Goal: Task Accomplishment & Management: Manage account settings

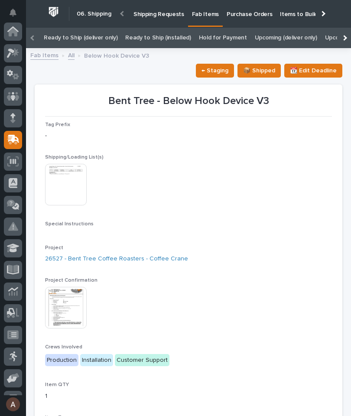
click at [20, 53] on div at bounding box center [13, 53] width 18 height 18
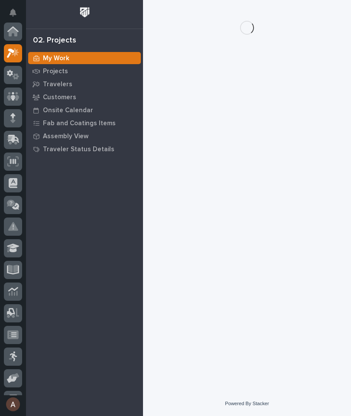
click at [17, 73] on icon at bounding box center [16, 76] width 7 height 6
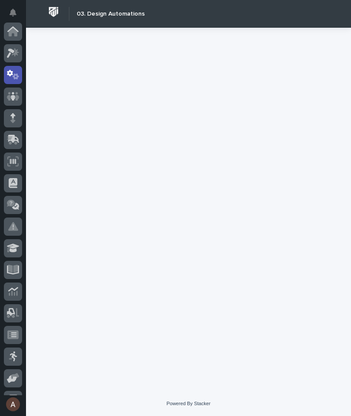
scroll to position [43, 0]
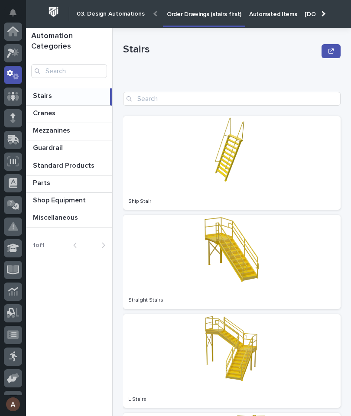
click at [16, 51] on icon at bounding box center [15, 52] width 7 height 9
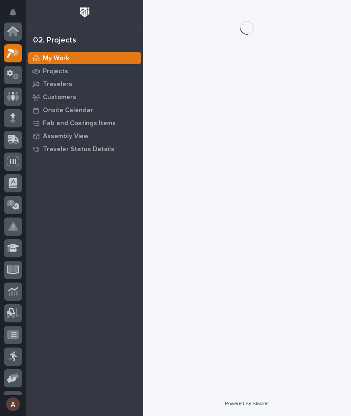
scroll to position [22, 0]
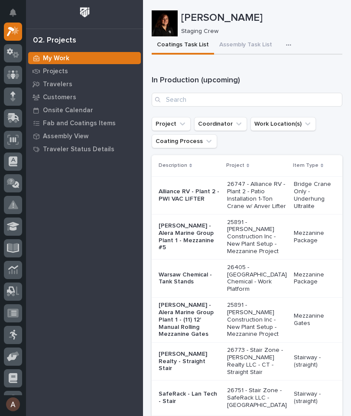
click at [67, 86] on p "Travelers" at bounding box center [57, 85] width 29 height 8
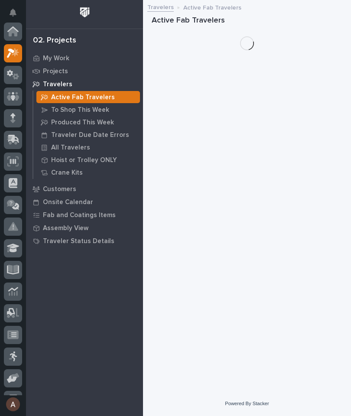
scroll to position [22, 0]
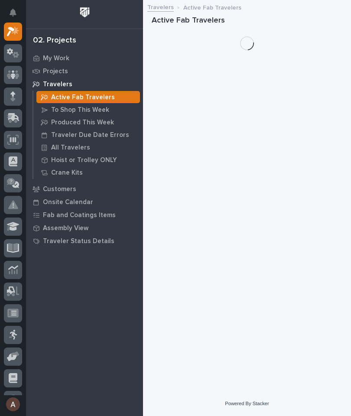
click at [57, 87] on p "Travelers" at bounding box center [57, 85] width 29 height 8
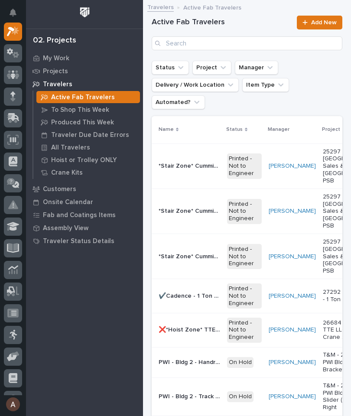
click at [74, 150] on p "All Travelers" at bounding box center [70, 148] width 39 height 8
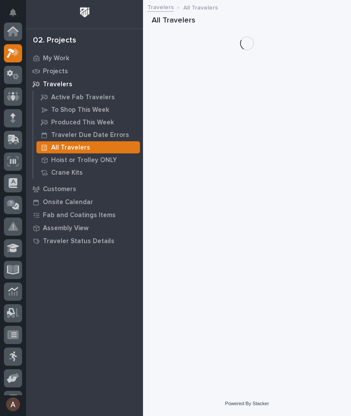
scroll to position [22, 0]
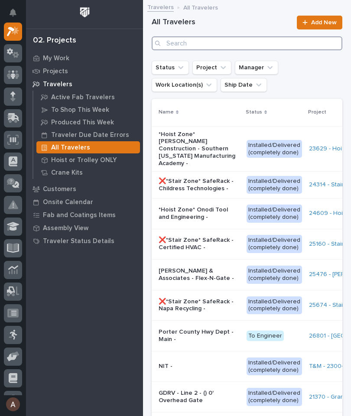
click at [255, 42] on input "Search" at bounding box center [247, 43] width 191 height 14
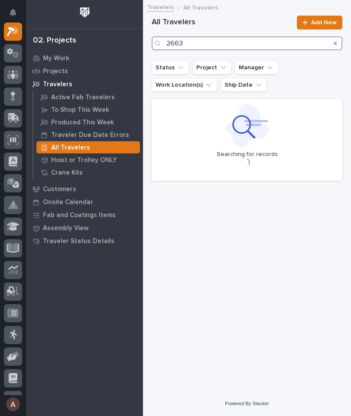
type input "26634"
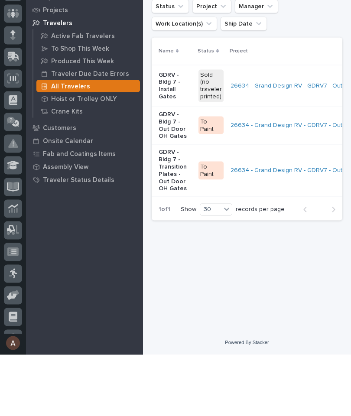
click at [178, 172] on p "GDRV - Bldg 7 - Out Door OH Gates" at bounding box center [175, 186] width 33 height 29
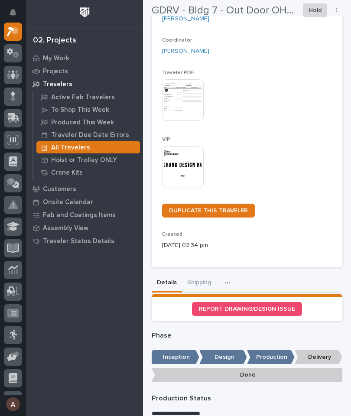
scroll to position [122, 0]
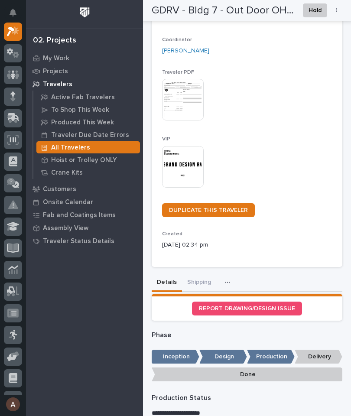
click at [197, 283] on button "Shipping" at bounding box center [199, 283] width 34 height 18
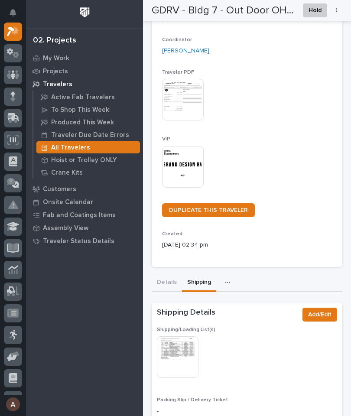
click at [183, 346] on img at bounding box center [178, 357] width 42 height 42
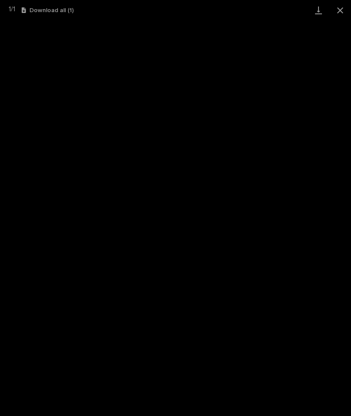
click at [320, 13] on link "Download" at bounding box center [319, 10] width 22 height 20
click at [337, 9] on button "Close gallery" at bounding box center [340, 10] width 22 height 20
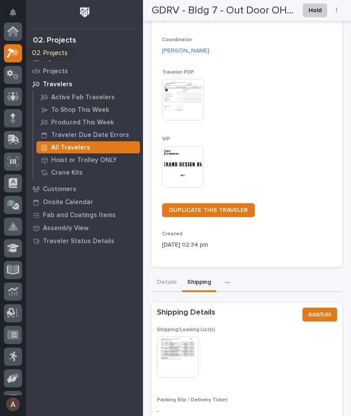
click at [14, 49] on icon at bounding box center [15, 52] width 7 height 9
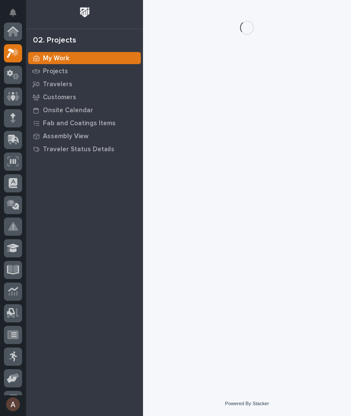
scroll to position [22, 0]
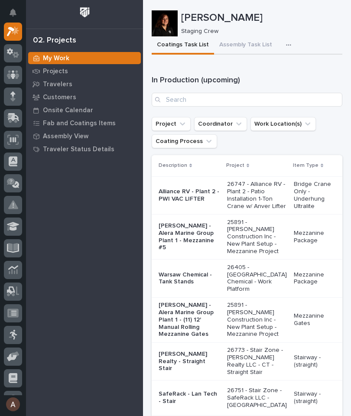
click at [289, 44] on div "button" at bounding box center [290, 45] width 9 height 6
click at [281, 69] on span "Staging Task List" at bounding box center [260, 69] width 46 height 8
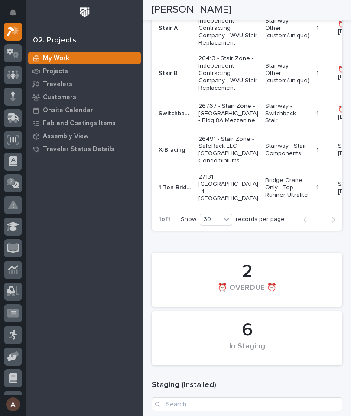
scroll to position [306, 0]
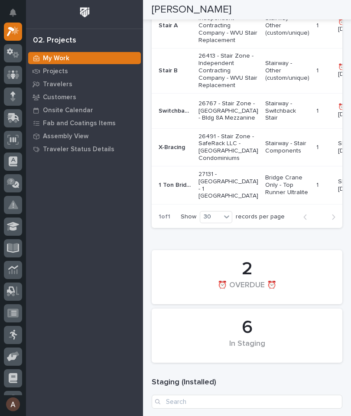
click at [184, 189] on p "1 Ton Bridge Crane" at bounding box center [176, 184] width 35 height 9
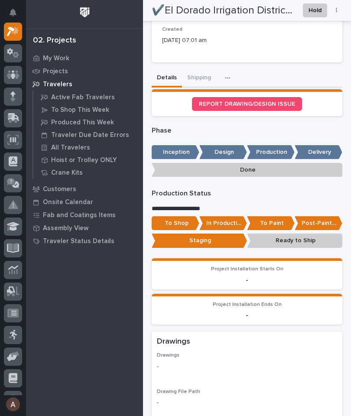
scroll to position [323, 0]
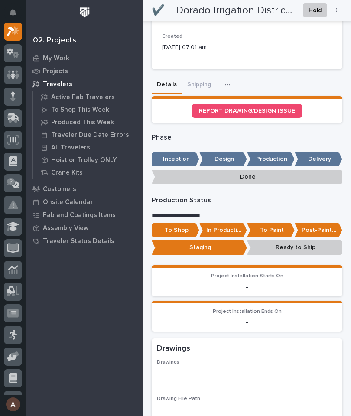
click at [313, 244] on p "Ready to Ship" at bounding box center [294, 248] width 95 height 14
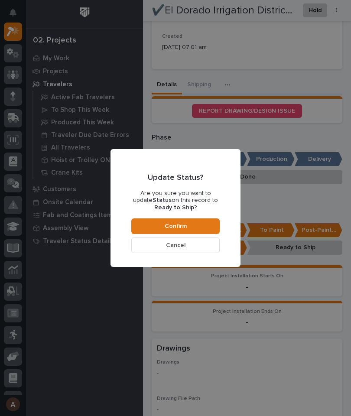
click at [202, 219] on button "Confirm" at bounding box center [175, 226] width 88 height 16
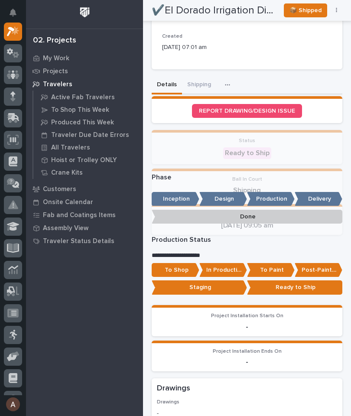
scroll to position [415, 0]
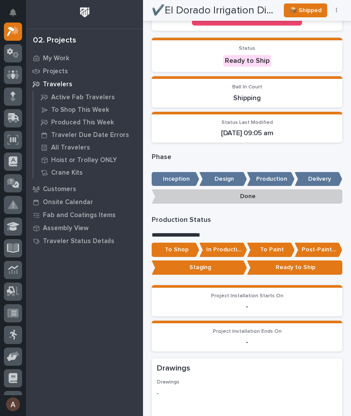
click at [14, 26] on icon at bounding box center [13, 31] width 13 height 10
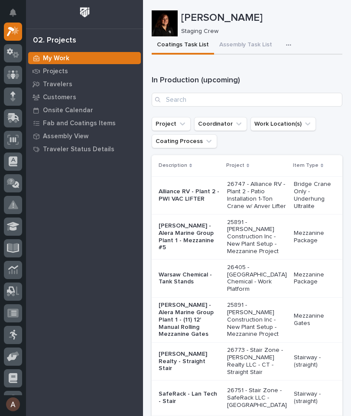
click at [289, 45] on div "button" at bounding box center [290, 45] width 9 height 6
click at [279, 70] on span "Staging Task List" at bounding box center [260, 69] width 46 height 8
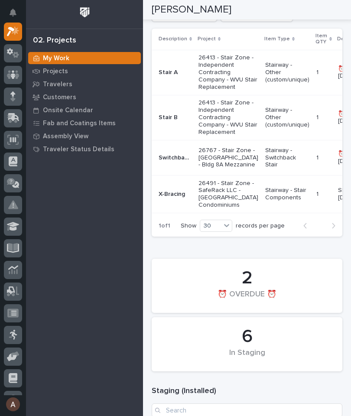
scroll to position [260, 0]
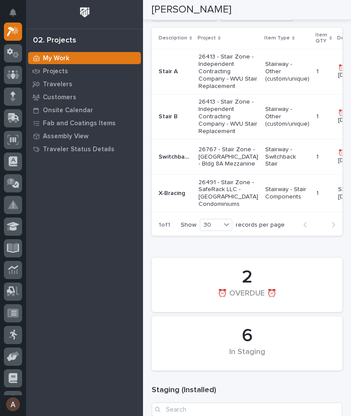
click at [211, 208] on td "26491 - Stair Zone - SafeRack LLC - [GEOGRAPHIC_DATA] Condominiums" at bounding box center [228, 194] width 67 height 38
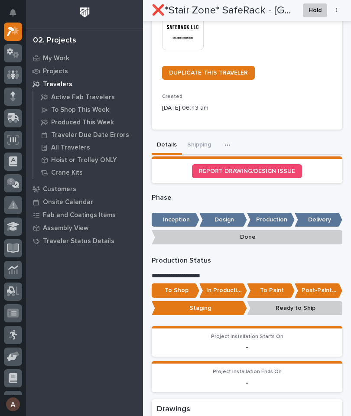
scroll to position [288, 0]
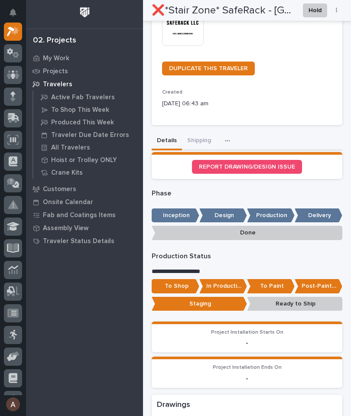
click at [205, 132] on button "Shipping" at bounding box center [199, 141] width 34 height 18
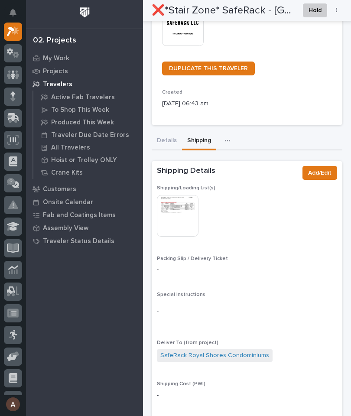
click at [187, 202] on img at bounding box center [178, 216] width 42 height 42
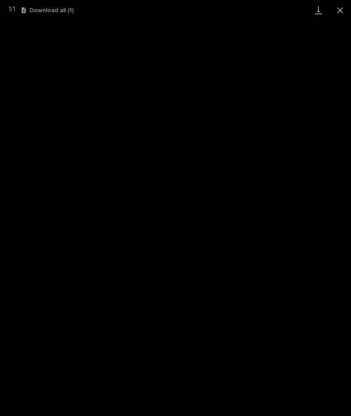
click at [312, 13] on link "Download" at bounding box center [319, 10] width 22 height 20
click at [344, 10] on button "Close gallery" at bounding box center [340, 10] width 22 height 20
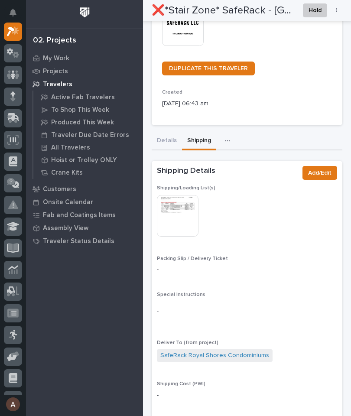
click at [18, 118] on icon at bounding box center [13, 117] width 11 height 8
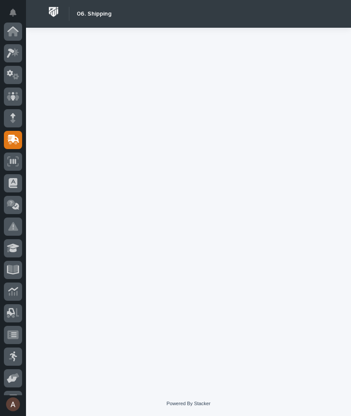
scroll to position [104, 0]
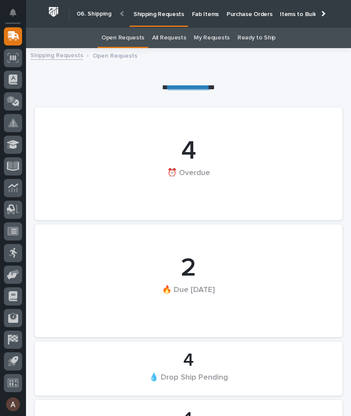
click at [205, 13] on p "Fab Items" at bounding box center [205, 9] width 27 height 18
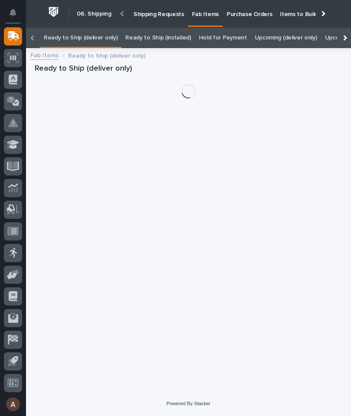
click at [346, 28] on div at bounding box center [344, 38] width 14 height 20
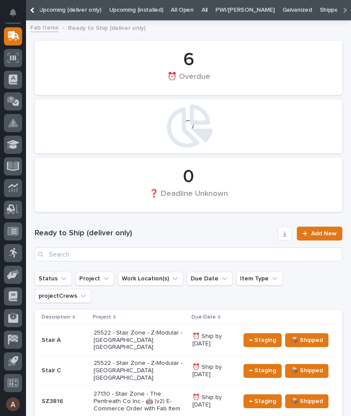
scroll to position [0, 215]
click at [202, 5] on link "All" at bounding box center [205, 10] width 6 height 20
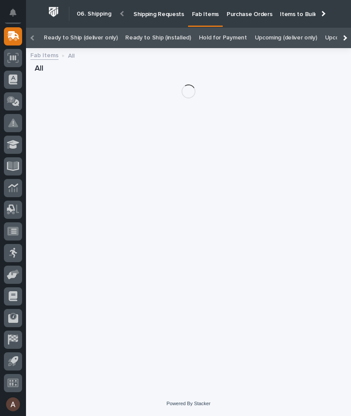
scroll to position [0, -90]
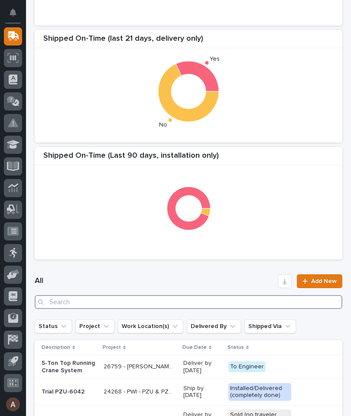
click at [218, 304] on input "Search" at bounding box center [189, 302] width 308 height 14
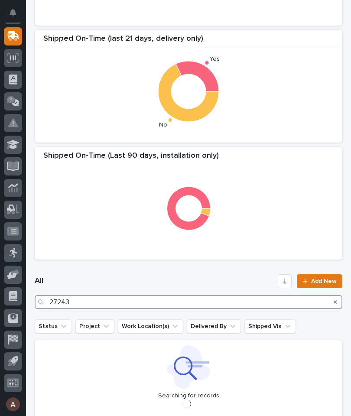
type input "27243"
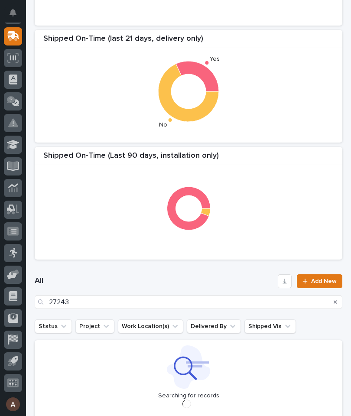
click at [245, 142] on div "Shipped On-Time (Last 90 Days, delivery only) Shipped On-Time (last 21 days, de…" at bounding box center [188, 86] width 316 height 355
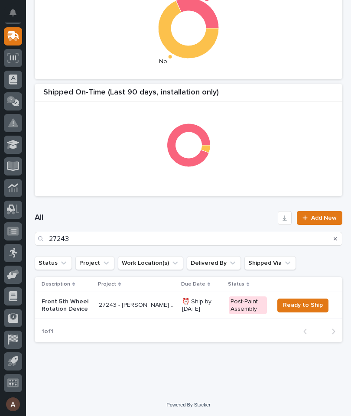
click at [65, 304] on p "Front 5th Wheel Rotation Device" at bounding box center [67, 305] width 50 height 15
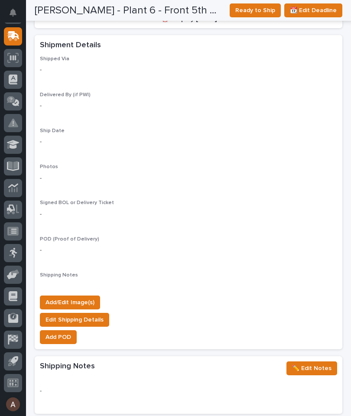
click at [91, 297] on span "Add/Edit Image(s)" at bounding box center [70, 302] width 49 height 10
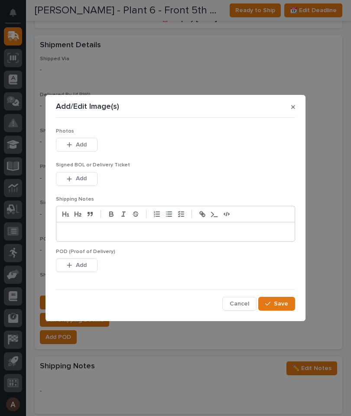
click at [93, 144] on button "Add" at bounding box center [77, 145] width 42 height 14
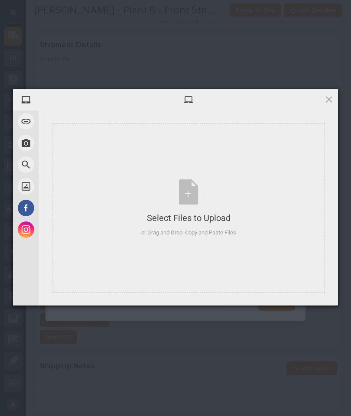
click at [238, 169] on div "Select Files to Upload or Drag and Drop, Copy and Paste Files" at bounding box center [188, 208] width 273 height 169
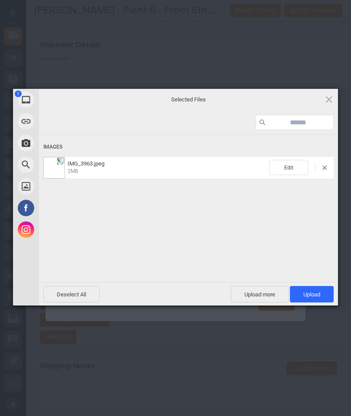
click at [319, 293] on span "Upload 1" at bounding box center [311, 294] width 17 height 7
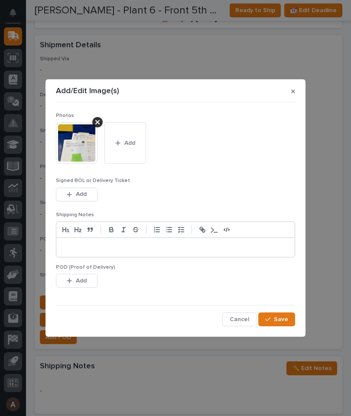
click at [289, 315] on button "Save" at bounding box center [276, 319] width 37 height 14
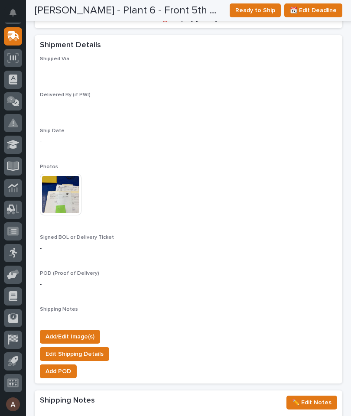
click at [250, 10] on span "Ready to Ship" at bounding box center [255, 10] width 40 height 10
